Goal: Information Seeking & Learning: Understand process/instructions

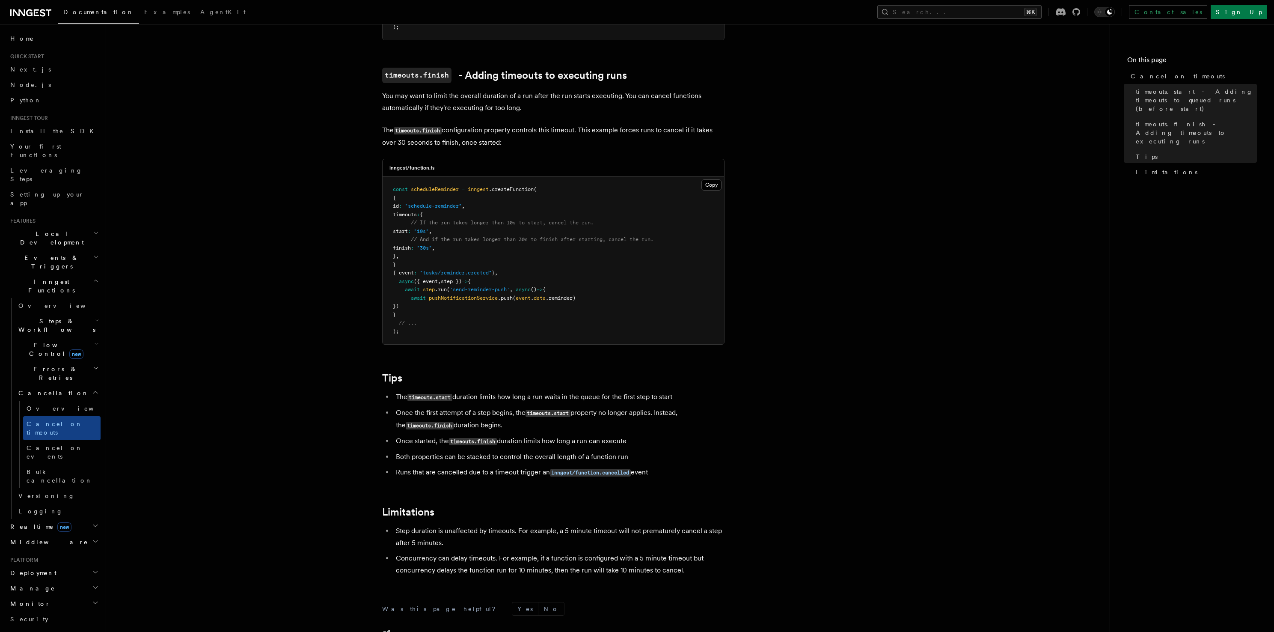
scroll to position [521, 0]
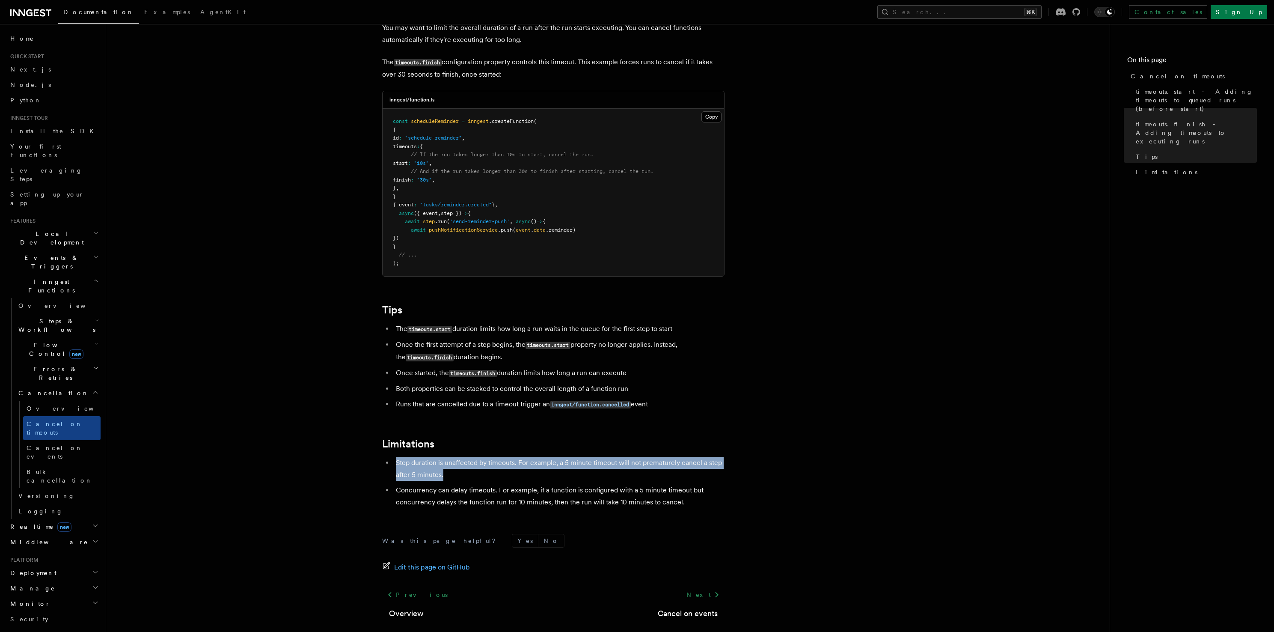
drag, startPoint x: 507, startPoint y: 444, endPoint x: 506, endPoint y: 469, distance: 24.9
click at [506, 469] on article "Features Inngest Functions Cancellation Cancel on timeouts It's possible to for…" at bounding box center [608, 96] width 977 height 1159
drag, startPoint x: 506, startPoint y: 469, endPoint x: 505, endPoint y: 446, distance: 23.1
click at [505, 446] on article "Features Inngest Functions Cancellation Cancel on timeouts It's possible to for…" at bounding box center [608, 96] width 977 height 1159
drag, startPoint x: 505, startPoint y: 445, endPoint x: 506, endPoint y: 471, distance: 26.1
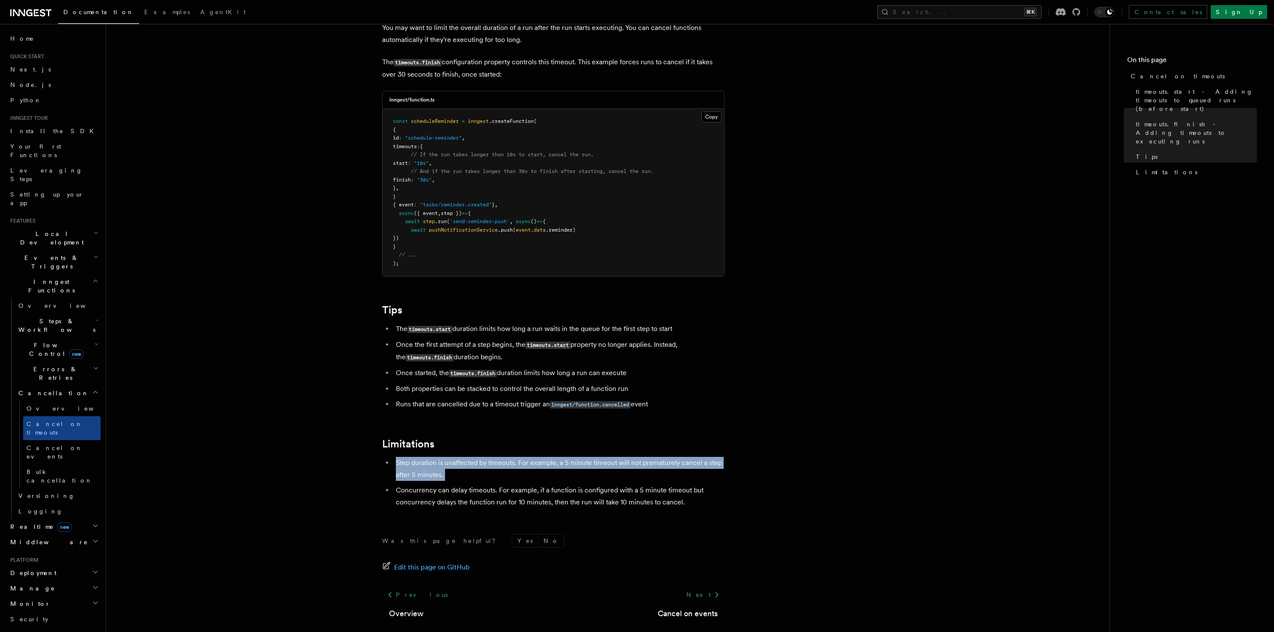
click at [506, 471] on article "Features Inngest Functions Cancellation Cancel on timeouts It's possible to for…" at bounding box center [608, 96] width 977 height 1159
click at [504, 432] on article "Features Inngest Functions Cancellation Cancel on timeouts It's possible to for…" at bounding box center [608, 96] width 977 height 1159
drag, startPoint x: 504, startPoint y: 432, endPoint x: 506, endPoint y: 467, distance: 34.7
click at [506, 467] on article "Features Inngest Functions Cancellation Cancel on timeouts It's possible to for…" at bounding box center [608, 96] width 977 height 1159
drag, startPoint x: 505, startPoint y: 465, endPoint x: 502, endPoint y: 444, distance: 21.7
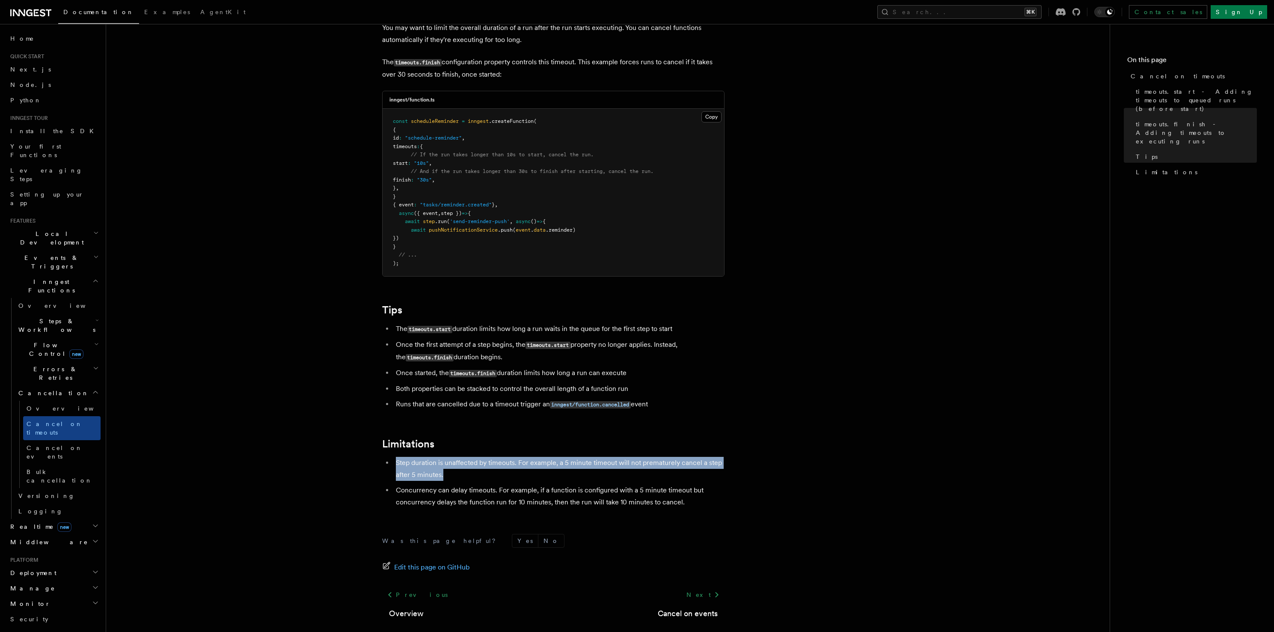
click at [502, 444] on article "Features Inngest Functions Cancellation Cancel on timeouts It's possible to for…" at bounding box center [608, 96] width 977 height 1159
drag, startPoint x: 502, startPoint y: 444, endPoint x: 502, endPoint y: 473, distance: 29.5
click at [502, 474] on article "Features Inngest Functions Cancellation Cancel on timeouts It's possible to for…" at bounding box center [608, 96] width 977 height 1159
drag, startPoint x: 502, startPoint y: 473, endPoint x: 499, endPoint y: 447, distance: 27.1
click at [499, 457] on ul "Step duration is unaffected by timeouts. For example, a 5 minute timeout will n…" at bounding box center [553, 482] width 342 height 51
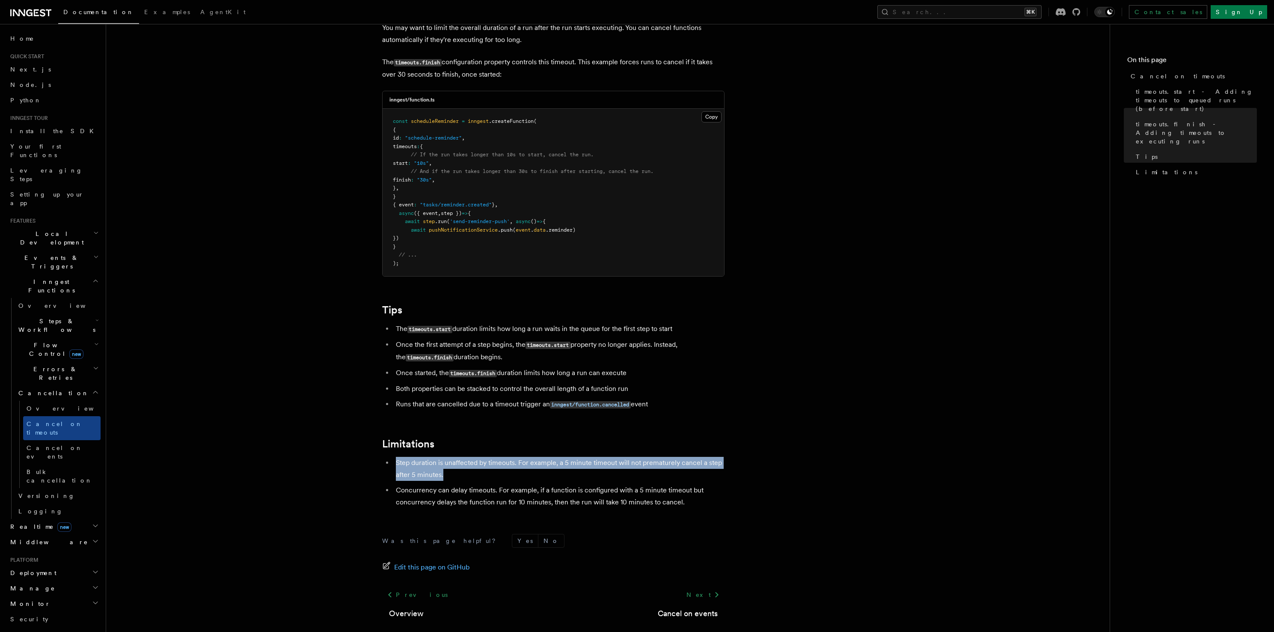
drag, startPoint x: 500, startPoint y: 442, endPoint x: 503, endPoint y: 467, distance: 26.0
click at [503, 467] on article "Features Inngest Functions Cancellation Cancel on timeouts It's possible to for…" at bounding box center [608, 96] width 977 height 1159
click at [503, 467] on li "Step duration is unaffected by timeouts. For example, a 5 minute timeout will n…" at bounding box center [558, 469] width 331 height 24
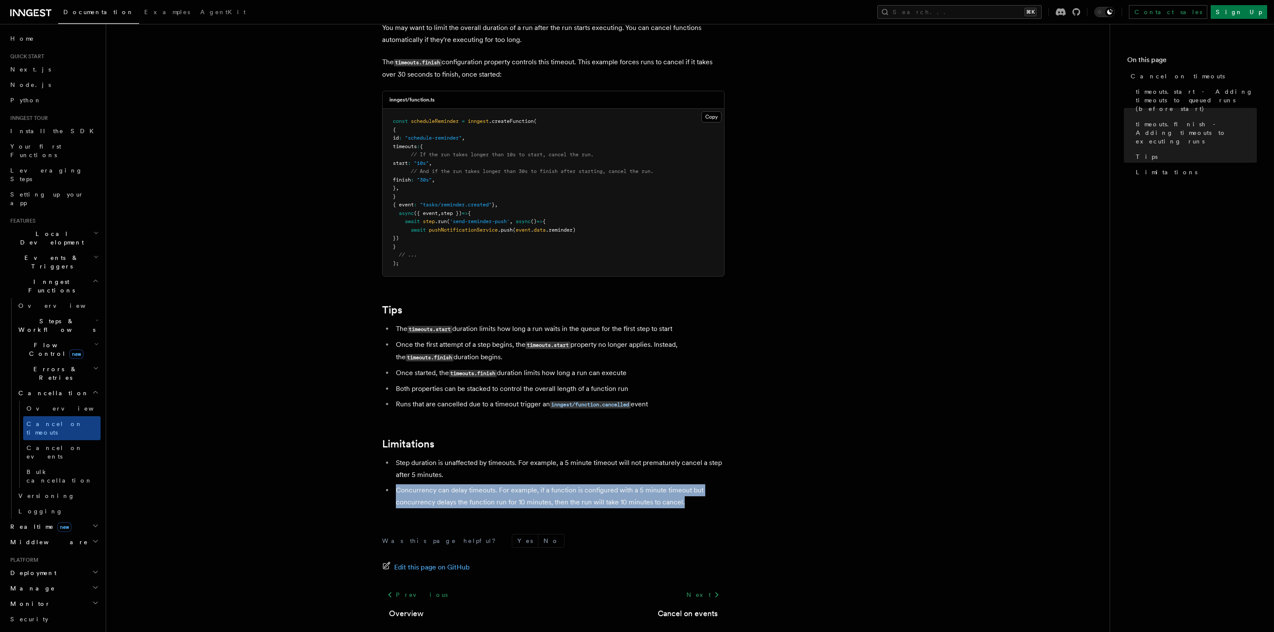
drag, startPoint x: 504, startPoint y: 466, endPoint x: 711, endPoint y: 497, distance: 209.2
click at [711, 497] on ul "Step duration is unaffected by timeouts. For example, a 5 minute timeout will n…" at bounding box center [553, 482] width 342 height 51
drag, startPoint x: 709, startPoint y: 497, endPoint x: 697, endPoint y: 475, distance: 24.3
click at [699, 484] on li "Concurrency can delay timeouts. For example, if a function is configured with a…" at bounding box center [558, 496] width 331 height 24
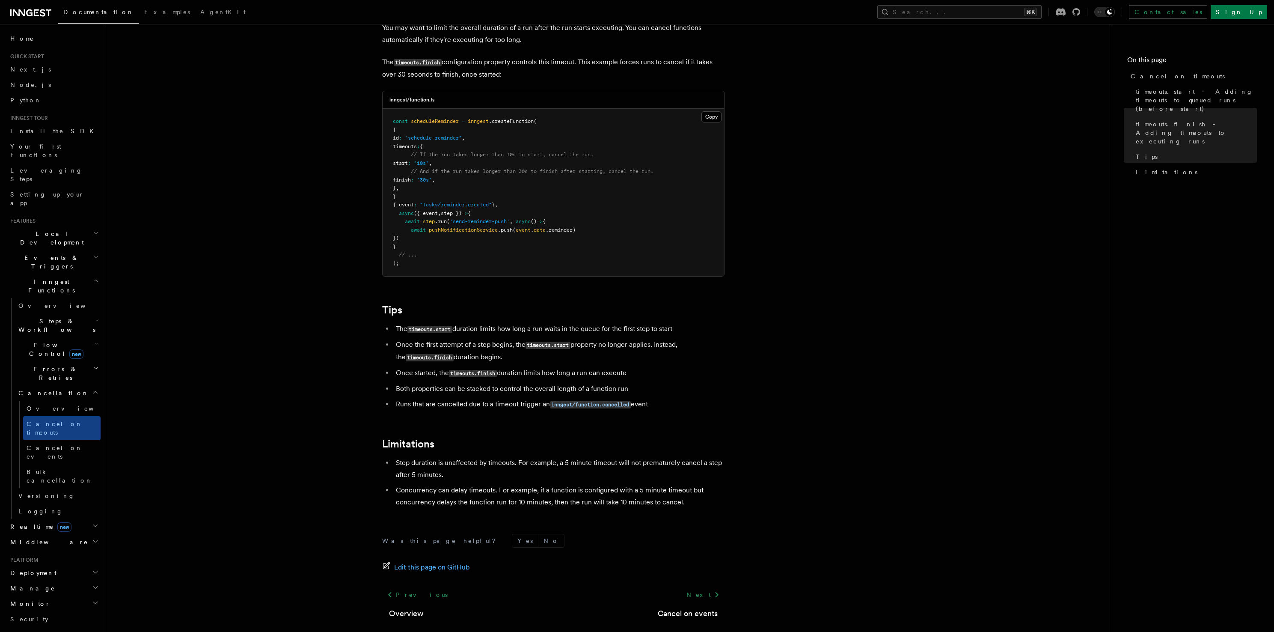
click at [697, 473] on ul "Step duration is unaffected by timeouts. For example, a 5 minute timeout will n…" at bounding box center [553, 482] width 342 height 51
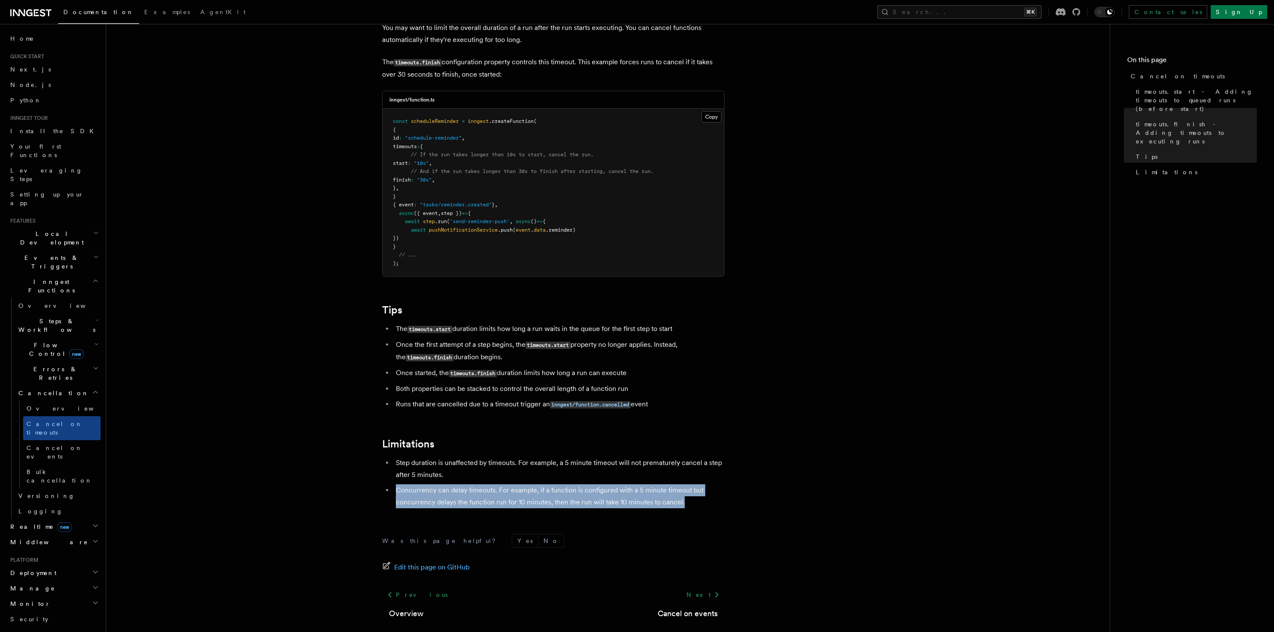
click at [704, 496] on ul "Step duration is unaffected by timeouts. For example, a 5 minute timeout will n…" at bounding box center [553, 482] width 342 height 51
click at [692, 469] on ul "Step duration is unaffected by timeouts. For example, a 5 minute timeout will n…" at bounding box center [553, 482] width 342 height 51
drag, startPoint x: 692, startPoint y: 469, endPoint x: 700, endPoint y: 503, distance: 35.3
click at [700, 503] on article "Features Inngest Functions Cancellation Cancel on timeouts It's possible to for…" at bounding box center [608, 96] width 977 height 1159
drag, startPoint x: 691, startPoint y: 480, endPoint x: 690, endPoint y: 470, distance: 10.3
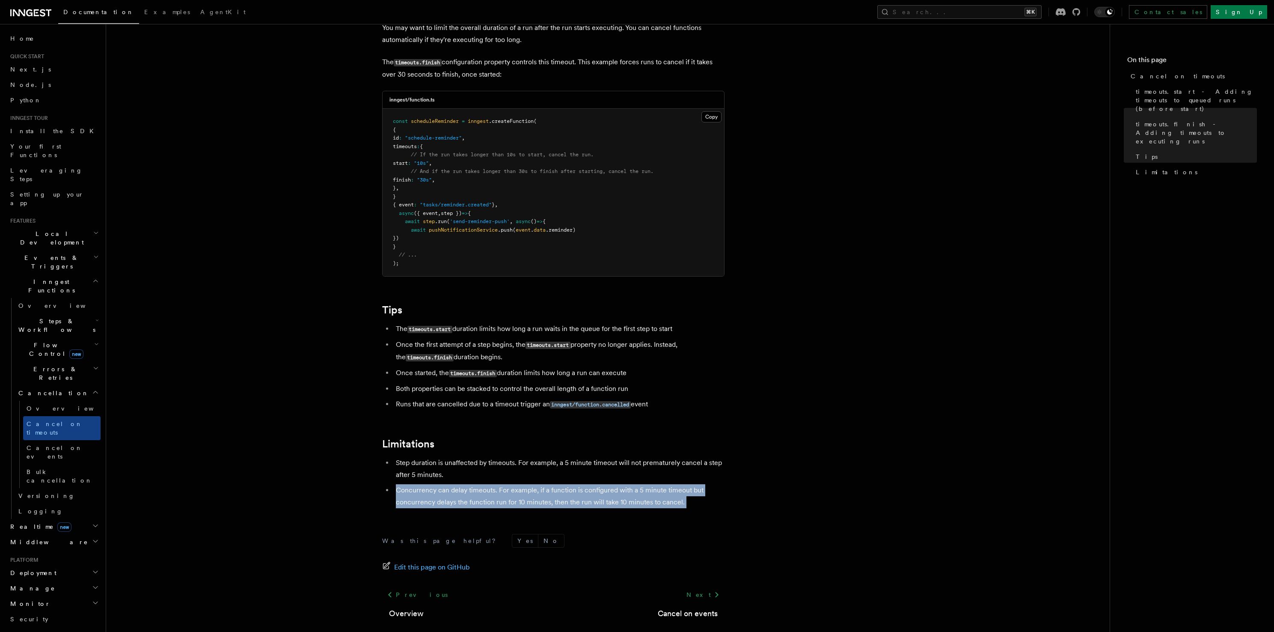
click at [690, 470] on article "Features Inngest Functions Cancellation Cancel on timeouts It's possible to for…" at bounding box center [608, 96] width 977 height 1159
drag, startPoint x: 692, startPoint y: 475, endPoint x: 695, endPoint y: 500, distance: 25.4
click at [695, 500] on article "Features Inngest Functions Cancellation Cancel on timeouts It's possible to for…" at bounding box center [608, 96] width 977 height 1159
drag, startPoint x: 695, startPoint y: 500, endPoint x: 686, endPoint y: 461, distance: 40.3
click at [686, 461] on article "Features Inngest Functions Cancellation Cancel on timeouts It's possible to for…" at bounding box center [608, 96] width 977 height 1159
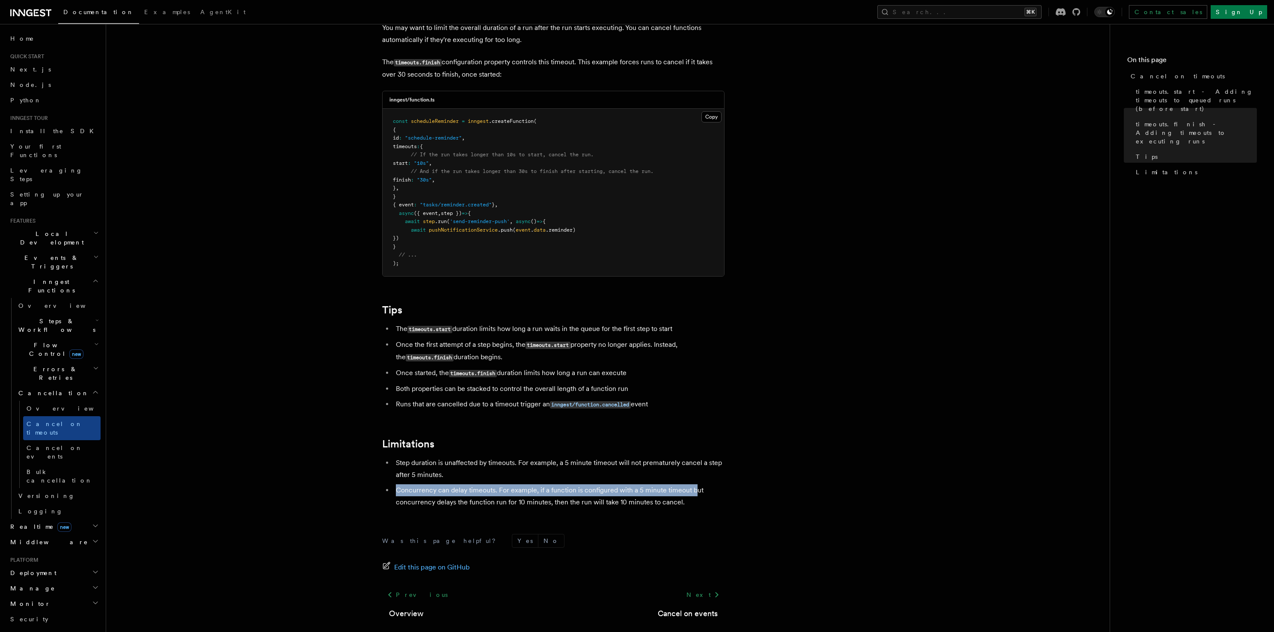
drag, startPoint x: 686, startPoint y: 462, endPoint x: 694, endPoint y: 486, distance: 25.9
click at [694, 486] on ul "Step duration is unaffected by timeouts. For example, a 5 minute timeout will n…" at bounding box center [553, 482] width 342 height 51
click at [692, 485] on li "Concurrency can delay timeouts. For example, if a function is configured with a…" at bounding box center [558, 496] width 331 height 24
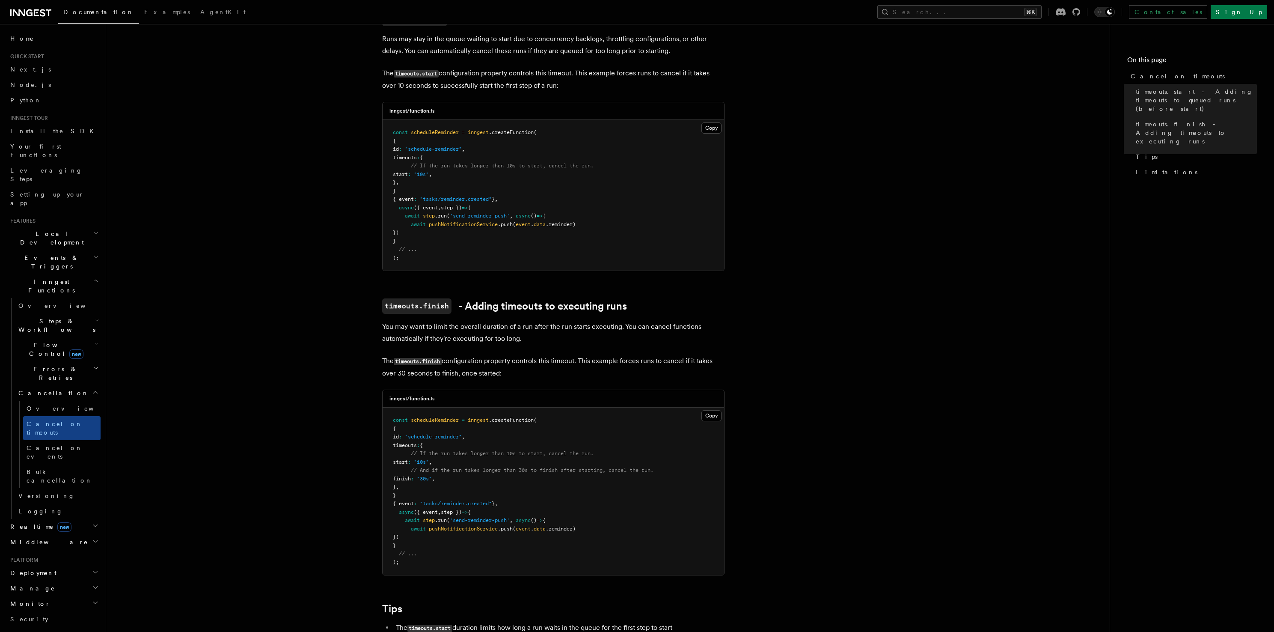
scroll to position [221, 0]
click at [436, 299] on code "timeouts.finish" at bounding box center [416, 306] width 69 height 15
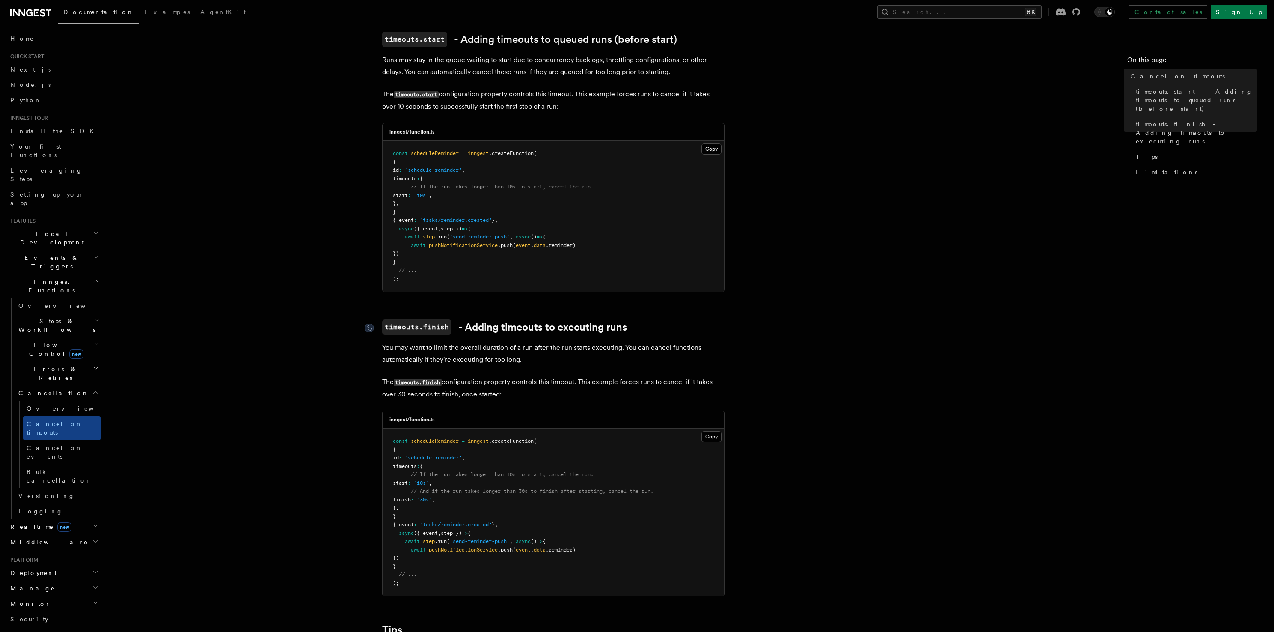
scroll to position [214, 0]
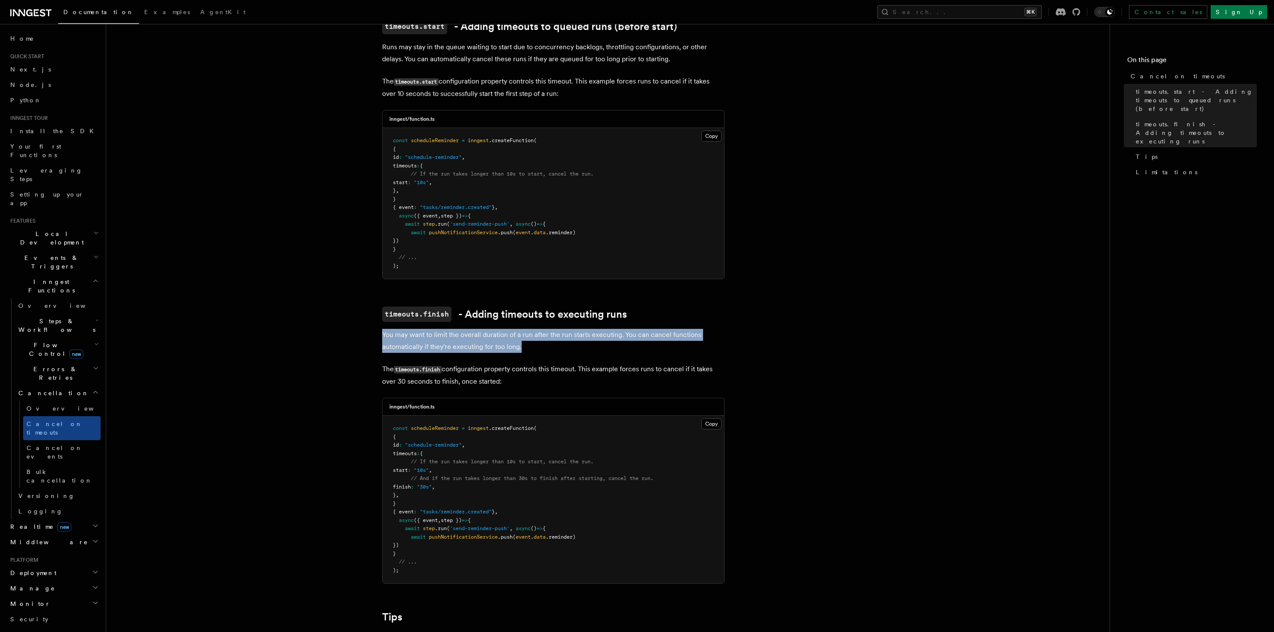
drag, startPoint x: 456, startPoint y: 332, endPoint x: 384, endPoint y: 326, distance: 73.0
click at [384, 329] on p "You may want to limit the overall duration of a run after the run starts execut…" at bounding box center [553, 341] width 342 height 24
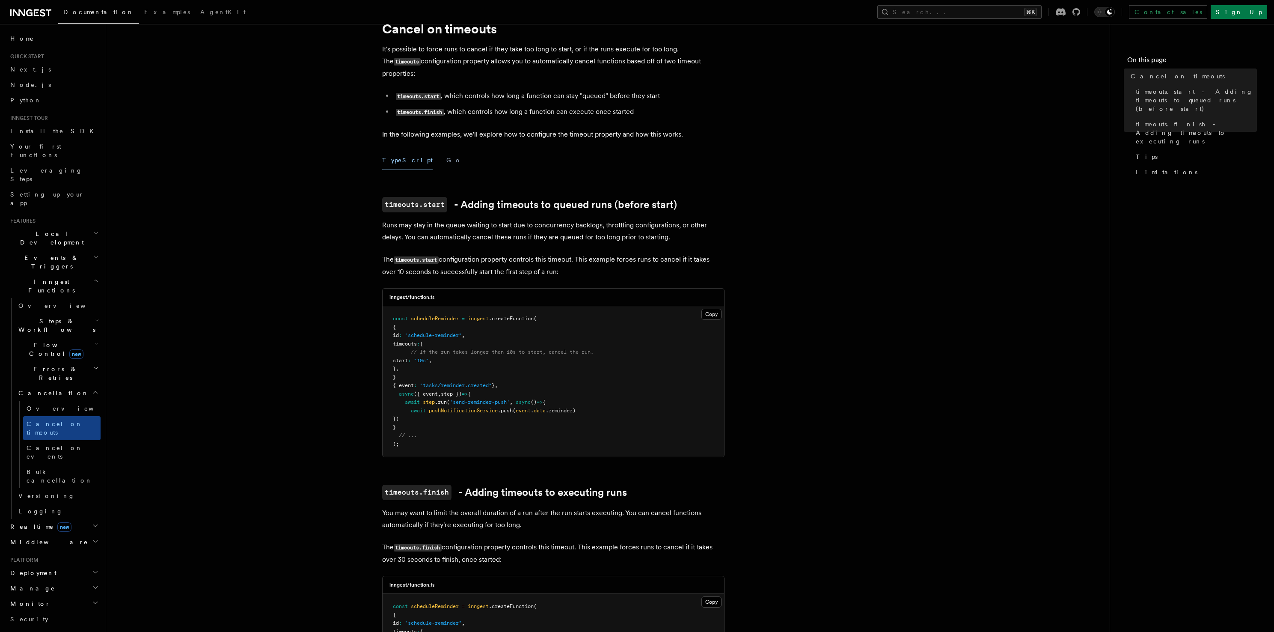
scroll to position [0, 0]
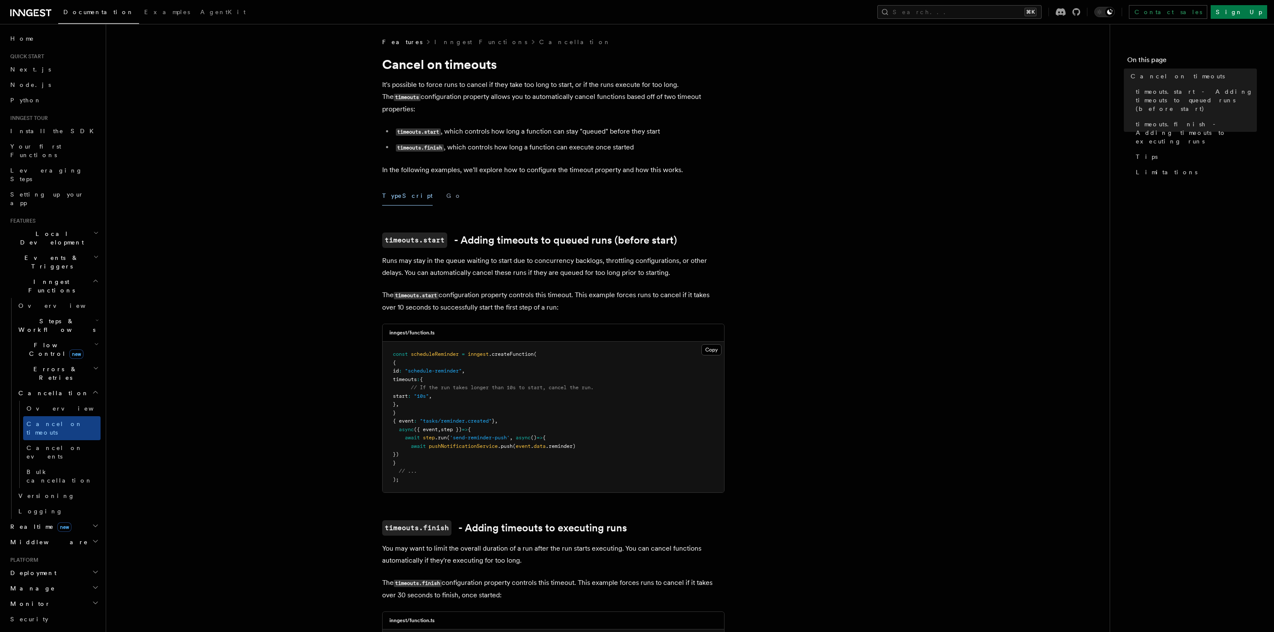
click at [560, 142] on li "timeouts.finish , which controls how long a function can execute once started" at bounding box center [558, 147] width 331 height 12
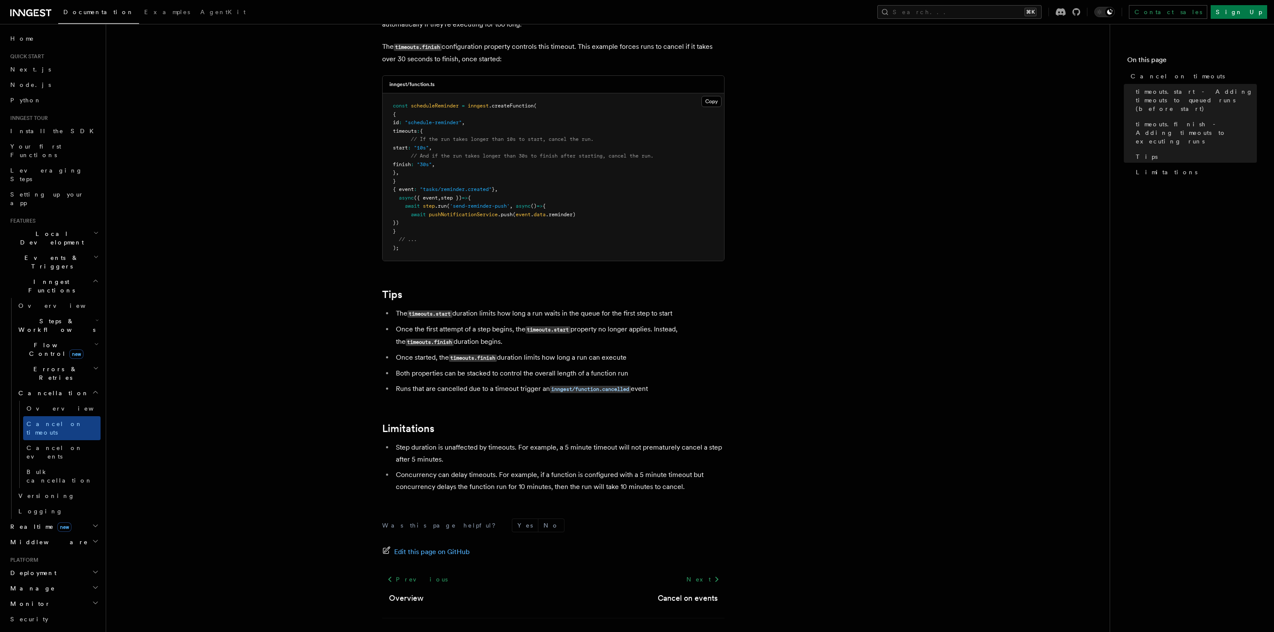
scroll to position [555, 0]
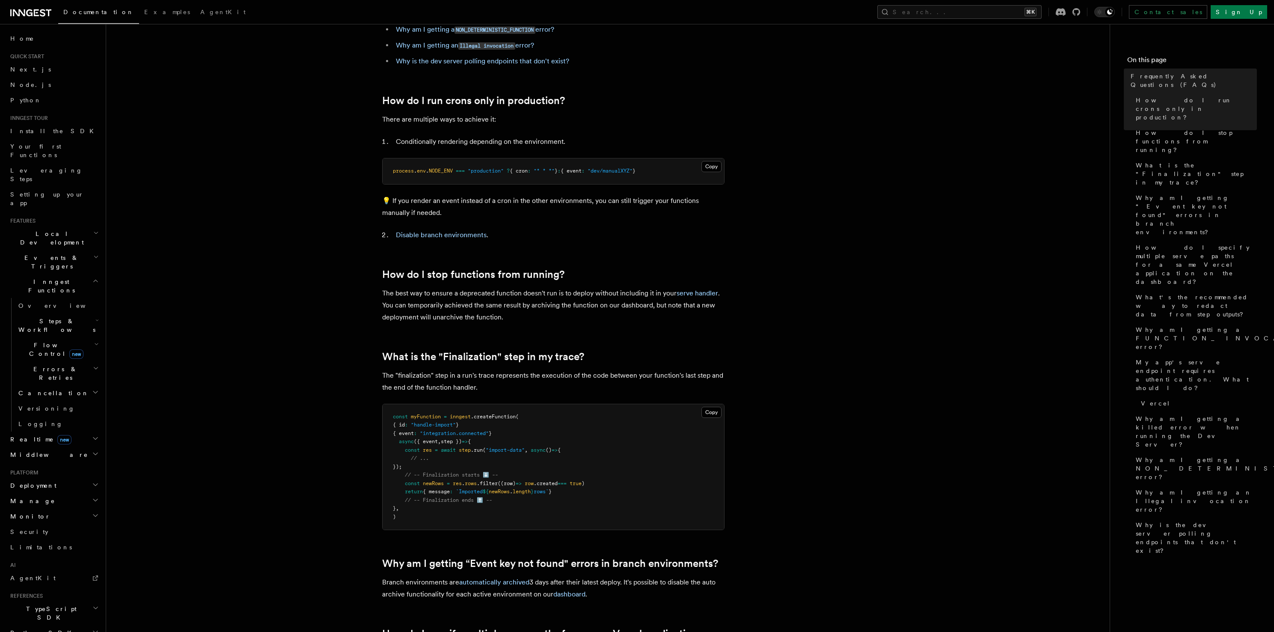
scroll to position [192, 0]
